Goal: Entertainment & Leisure: Consume media (video, audio)

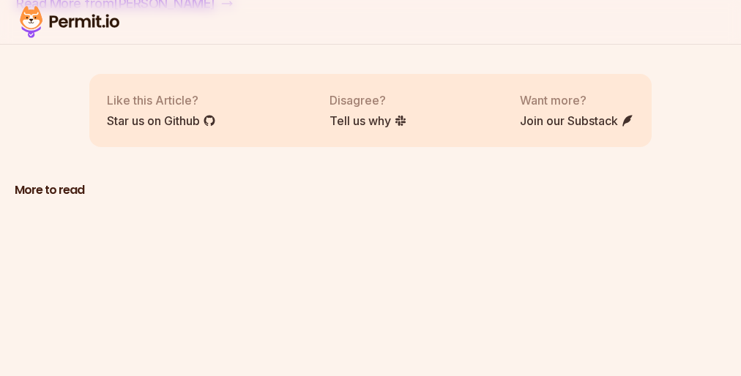
scroll to position [63, 0]
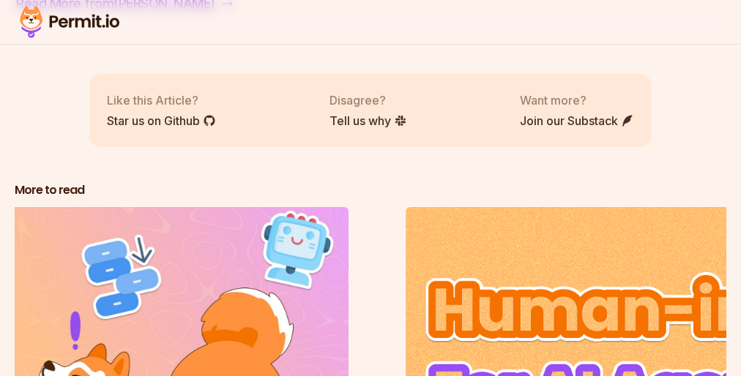
scroll to position [63, 0]
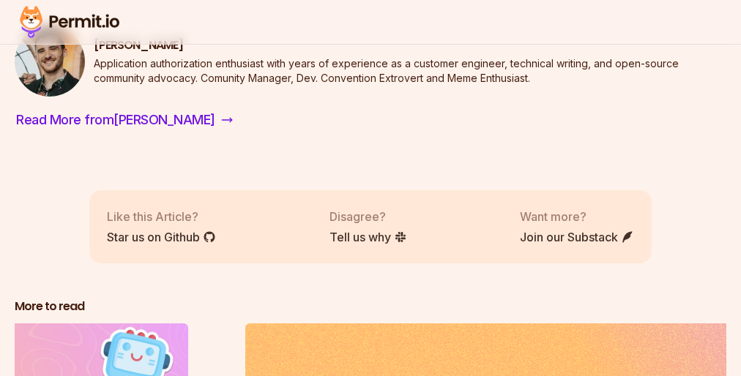
click at [370, 132] on div "Written by [PERSON_NAME] Application authorization enthusiast with years of exp…" at bounding box center [371, 24] width 712 height 215
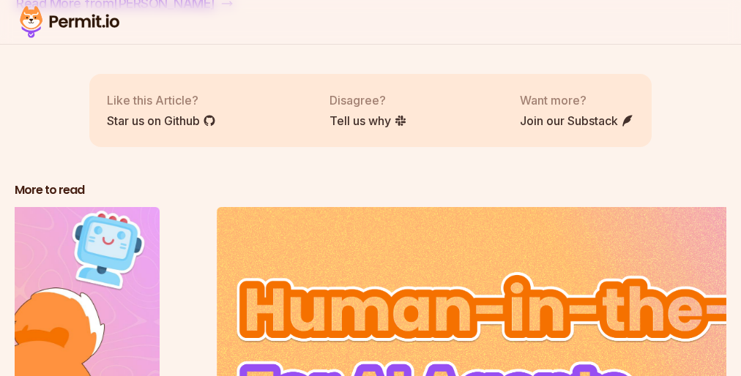
scroll to position [63, 0]
